Goal: Task Accomplishment & Management: Manage account settings

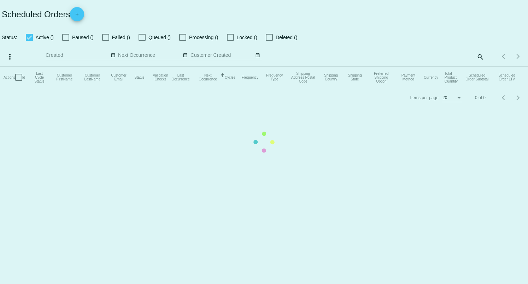
checkbox input "true"
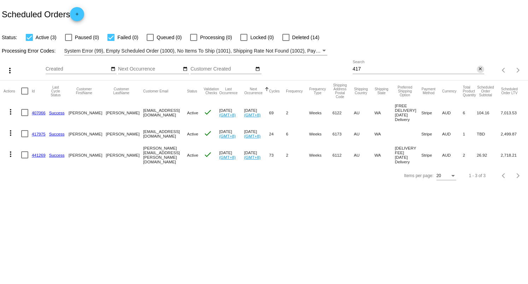
click at [479, 70] on mat-icon "close" at bounding box center [480, 69] width 5 height 6
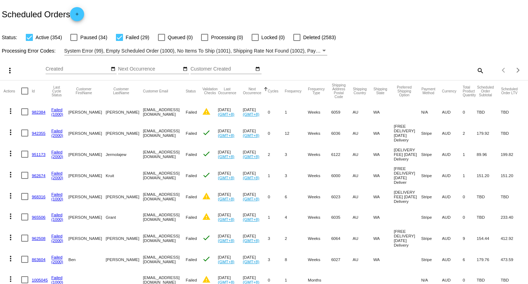
drag, startPoint x: 428, startPoint y: 67, endPoint x: 424, endPoint y: 71, distance: 5.7
click at [414, 73] on div "search" at bounding box center [417, 70] width 131 height 11
click at [475, 71] on mat-icon "search" at bounding box center [479, 70] width 8 height 11
paste input "[EMAIL_ADDRESS][DOMAIN_NAME]"
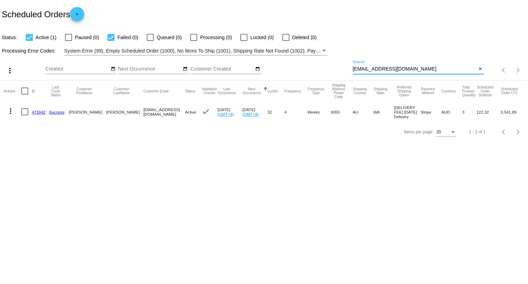
type input "[EMAIL_ADDRESS][DOMAIN_NAME]"
click at [9, 113] on mat-icon "more_vert" at bounding box center [10, 111] width 8 height 8
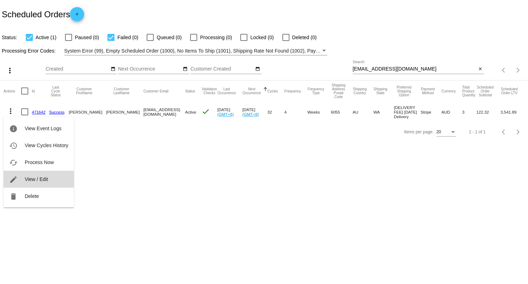
click at [40, 178] on span "View / Edit" at bounding box center [36, 180] width 23 height 6
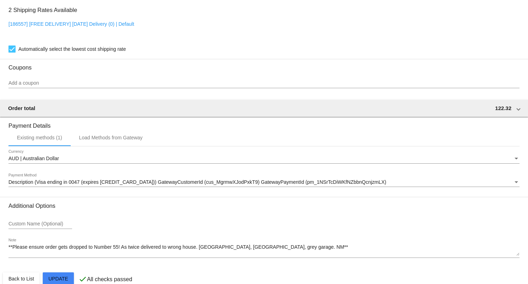
scroll to position [592, 0]
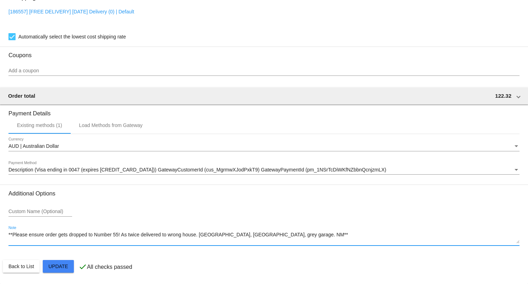
drag, startPoint x: 303, startPoint y: 233, endPoint x: 118, endPoint y: 236, distance: 185.1
click at [118, 236] on textarea "**Please ensure order gets dropped to Number 55! As twice delivered to wrong ho…" at bounding box center [263, 237] width 511 height 11
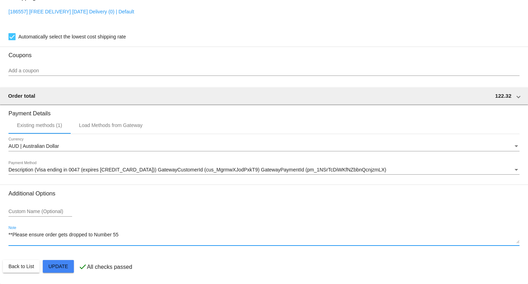
click at [11, 235] on textarea "**Please ensure order gets dropped to Number 55" at bounding box center [263, 237] width 511 height 11
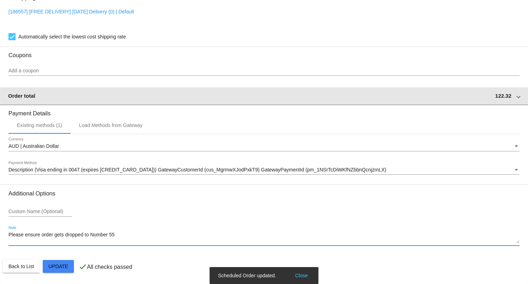
type textarea "Please ensure order gets dropped to Number 55"
